Goal: Download file/media

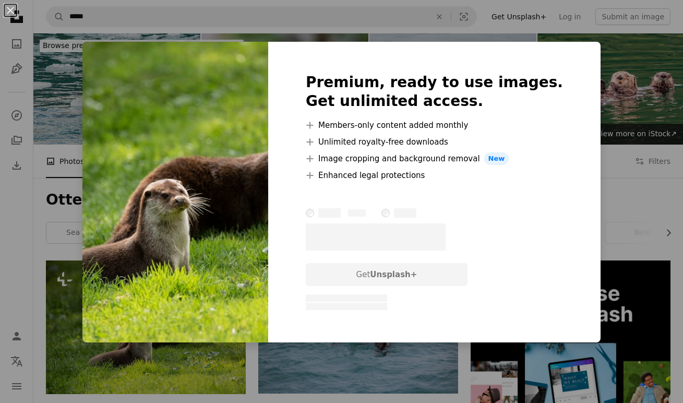
scroll to position [195, 0]
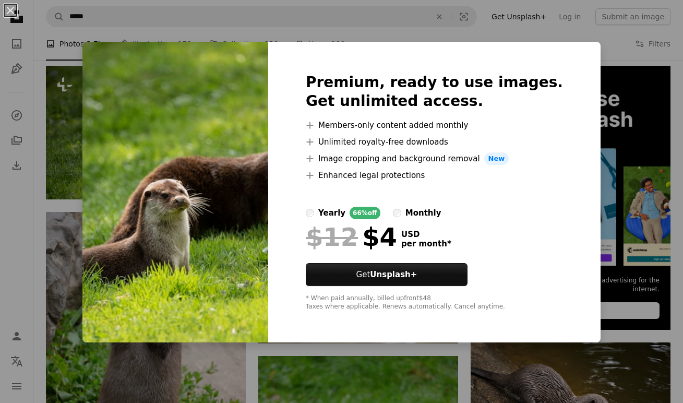
click at [592, 51] on div "An X shape Premium, ready to use images. Get unlimited access. A plus sign Memb…" at bounding box center [341, 201] width 683 height 403
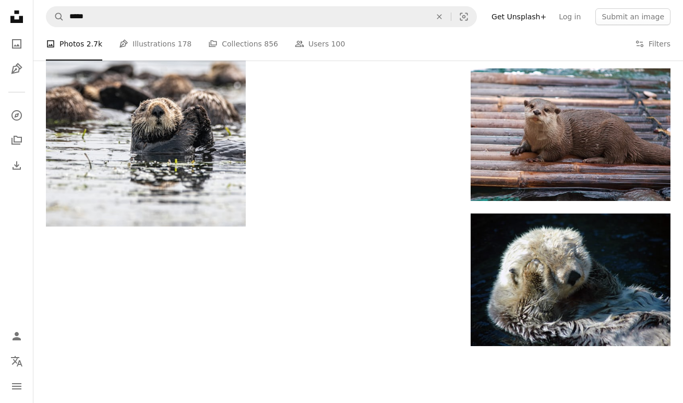
scroll to position [1389, 0]
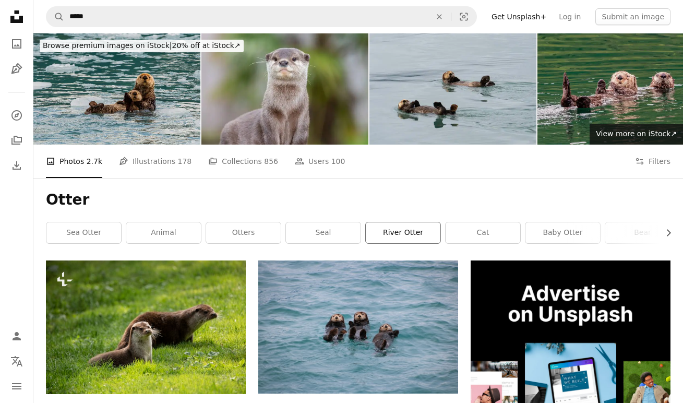
scroll to position [9, 0]
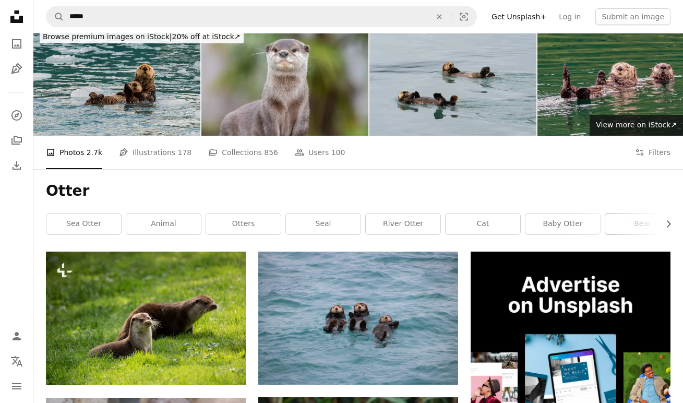
click at [648, 228] on link "bear" at bounding box center [642, 223] width 75 height 21
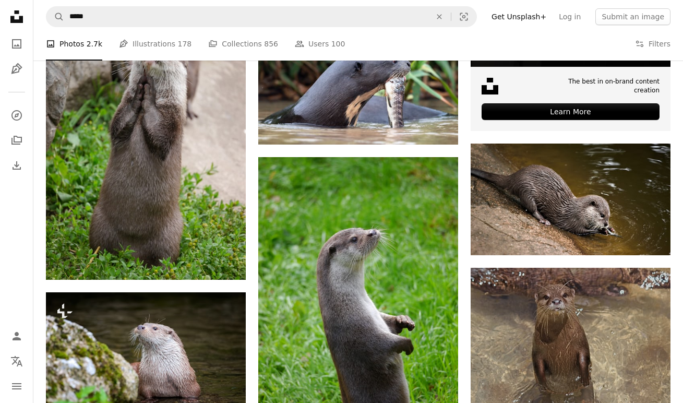
scroll to position [478, 0]
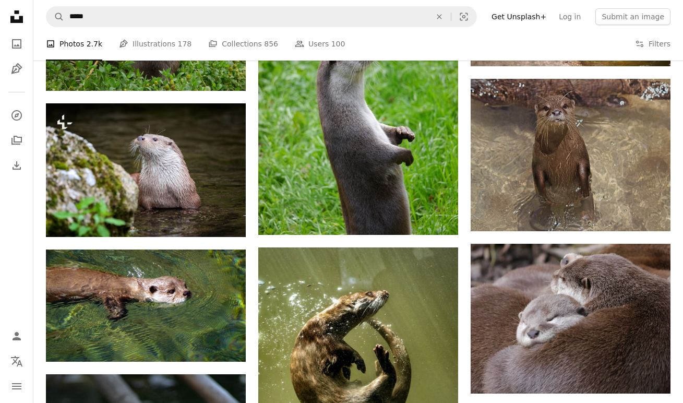
scroll to position [640, 0]
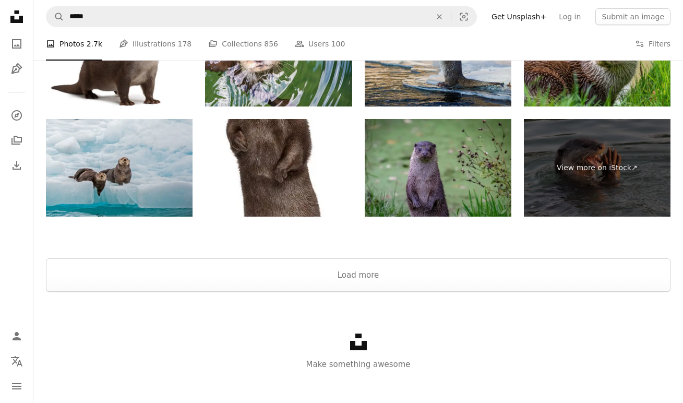
click at [373, 276] on button "Load more" at bounding box center [358, 274] width 624 height 33
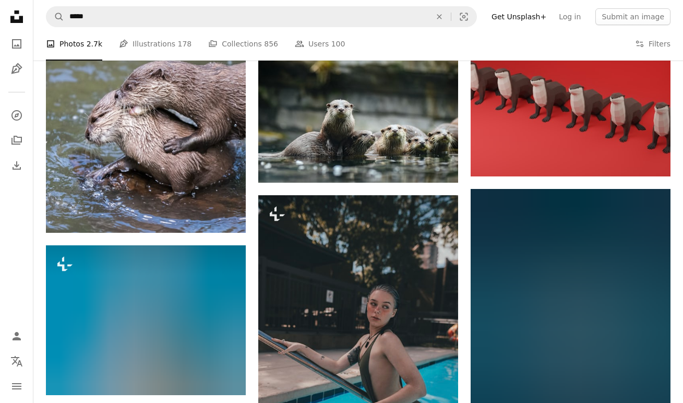
scroll to position [2413, 0]
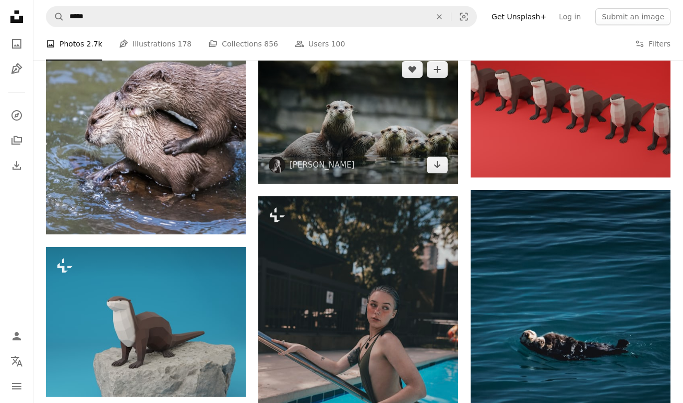
click at [417, 120] on img at bounding box center [358, 117] width 200 height 133
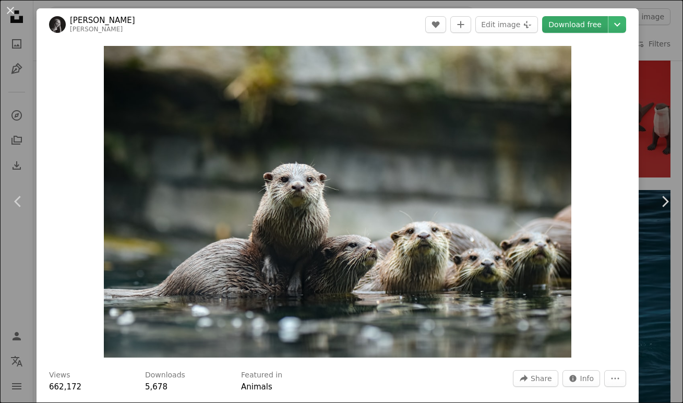
click at [587, 17] on link "Download free" at bounding box center [575, 24] width 66 height 17
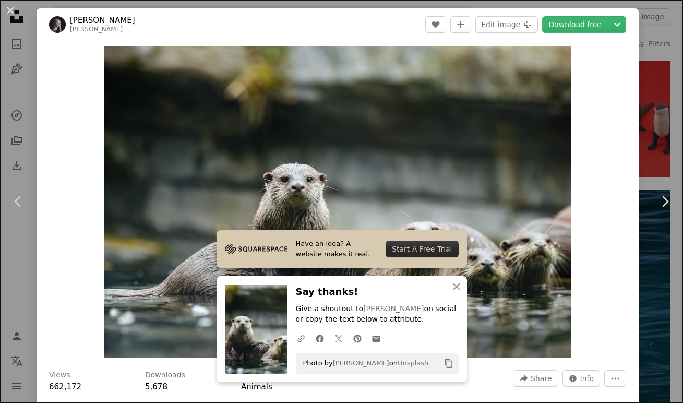
click at [668, 119] on div "An X shape Chevron left Chevron right Have an idea? A website makes it real. St…" at bounding box center [341, 201] width 683 height 403
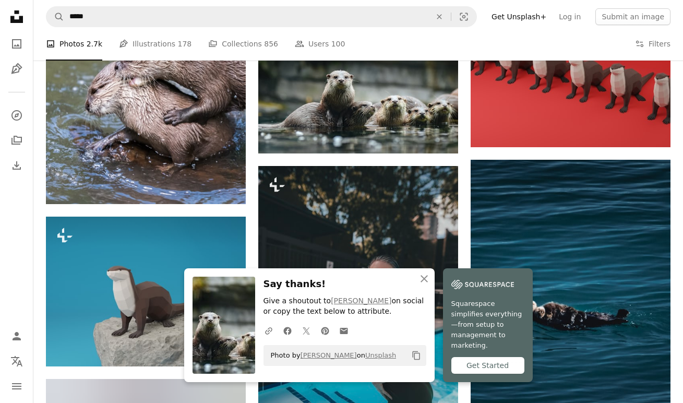
scroll to position [2446, 0]
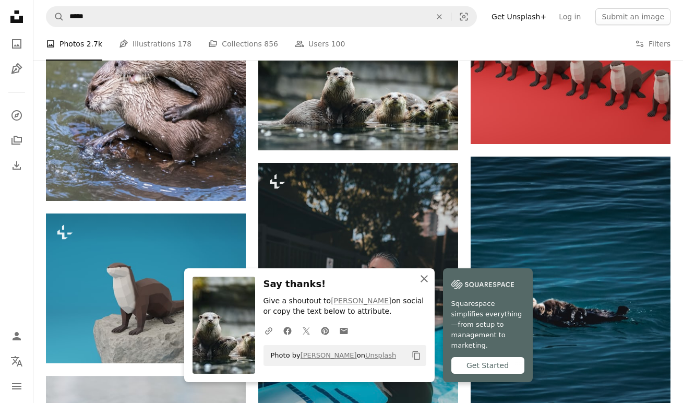
click at [425, 285] on icon "An X shape" at bounding box center [424, 278] width 13 height 13
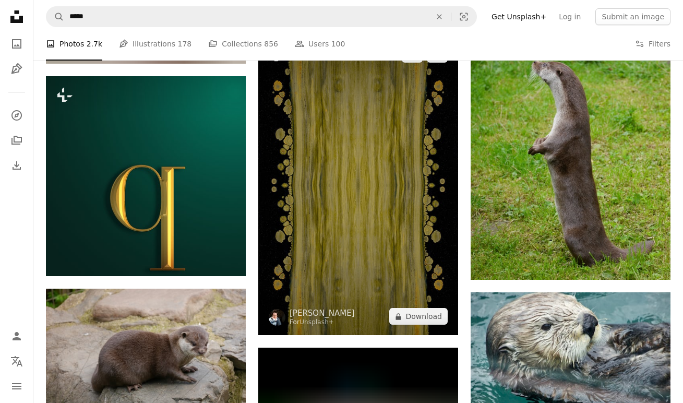
scroll to position [6940, 0]
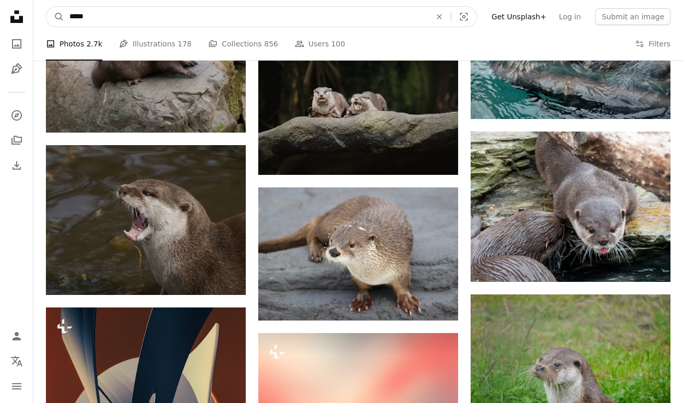
drag, startPoint x: 201, startPoint y: 17, endPoint x: -31, endPoint y: 15, distance: 232.6
type input "********"
click at [55, 17] on button "A magnifying glass" at bounding box center [55, 17] width 18 height 20
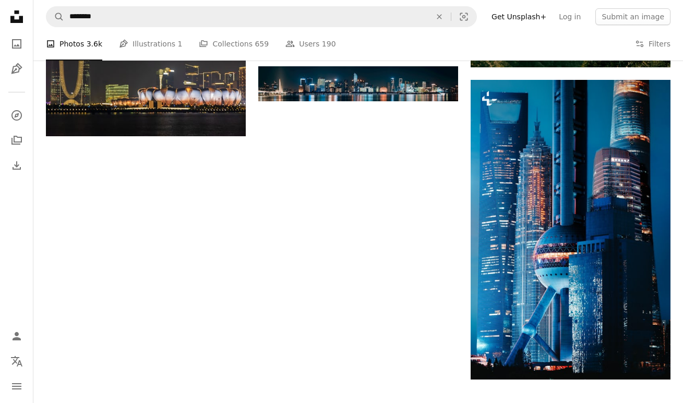
scroll to position [1272, 0]
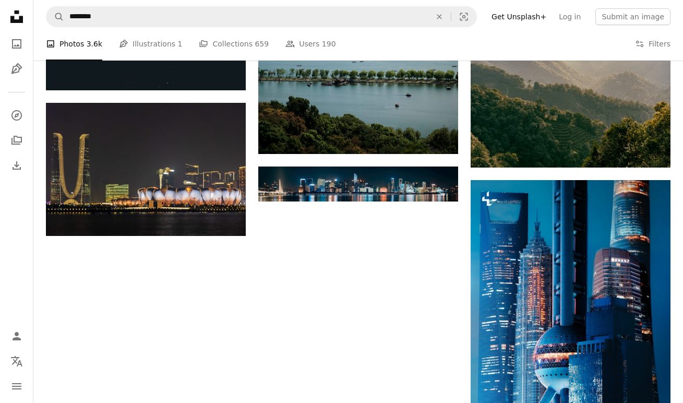
click at [149, 27] on nav "A magnifying glass ******** An X shape Visual search Filters Get Unsplash+ Log …" at bounding box center [357, 16] width 649 height 33
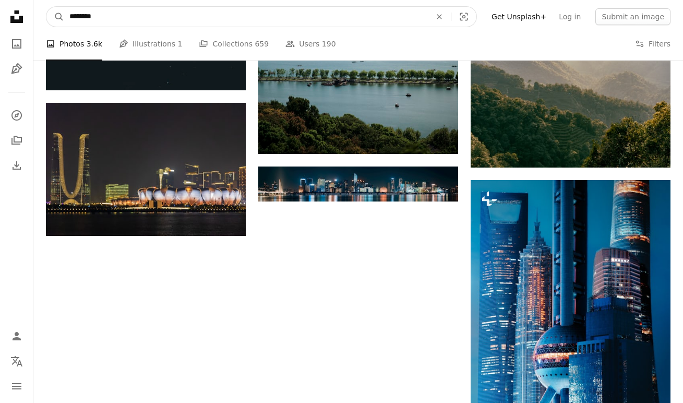
drag, startPoint x: 157, startPoint y: 10, endPoint x: 197, endPoint y: 29, distance: 43.9
click at [197, 29] on nav "A magnifying glass ******** An X shape Visual search Filters Get Unsplash+ Log …" at bounding box center [357, 16] width 649 height 33
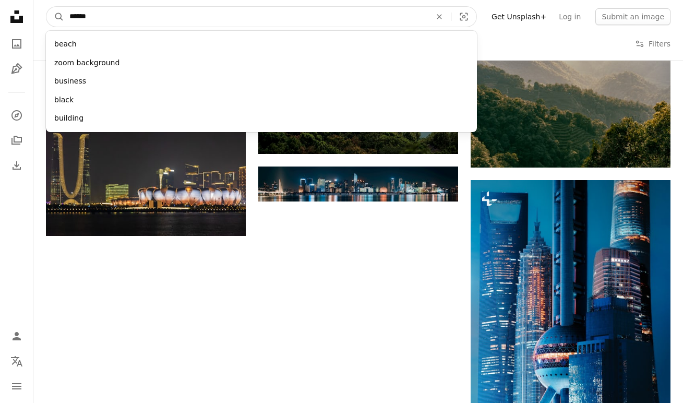
type input "*******"
click at [55, 17] on button "A magnifying glass" at bounding box center [55, 17] width 18 height 20
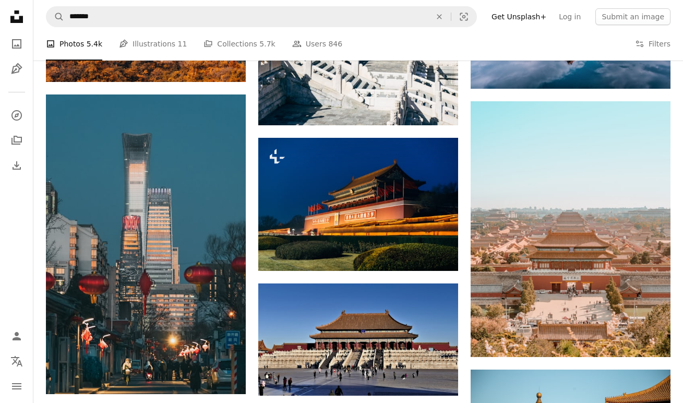
scroll to position [733, 0]
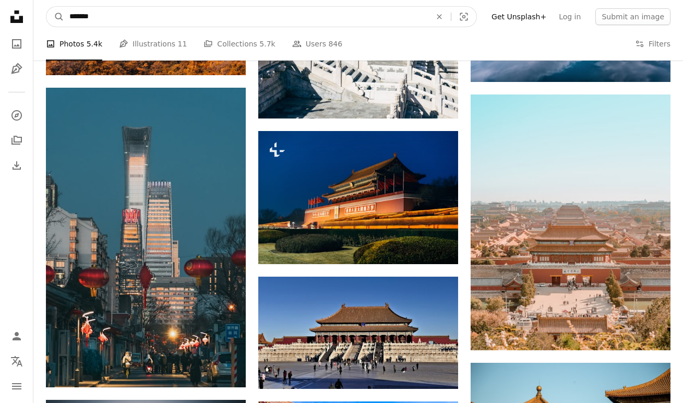
drag, startPoint x: 103, startPoint y: 19, endPoint x: 25, endPoint y: 18, distance: 77.7
click at [25, 18] on div "Unsplash logo Unsplash Home A photo Pen Tool A compass A stack of folders Downl…" at bounding box center [341, 349] width 683 height 2165
type input "*****"
click at [55, 17] on button "A magnifying glass" at bounding box center [55, 17] width 18 height 20
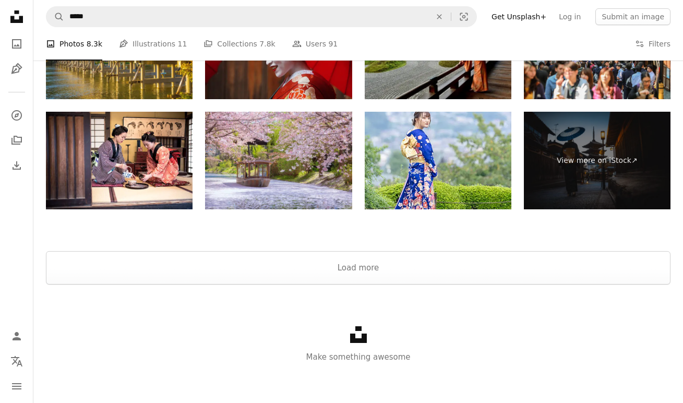
scroll to position [1921, 0]
